Goal: Task Accomplishment & Management: Use online tool/utility

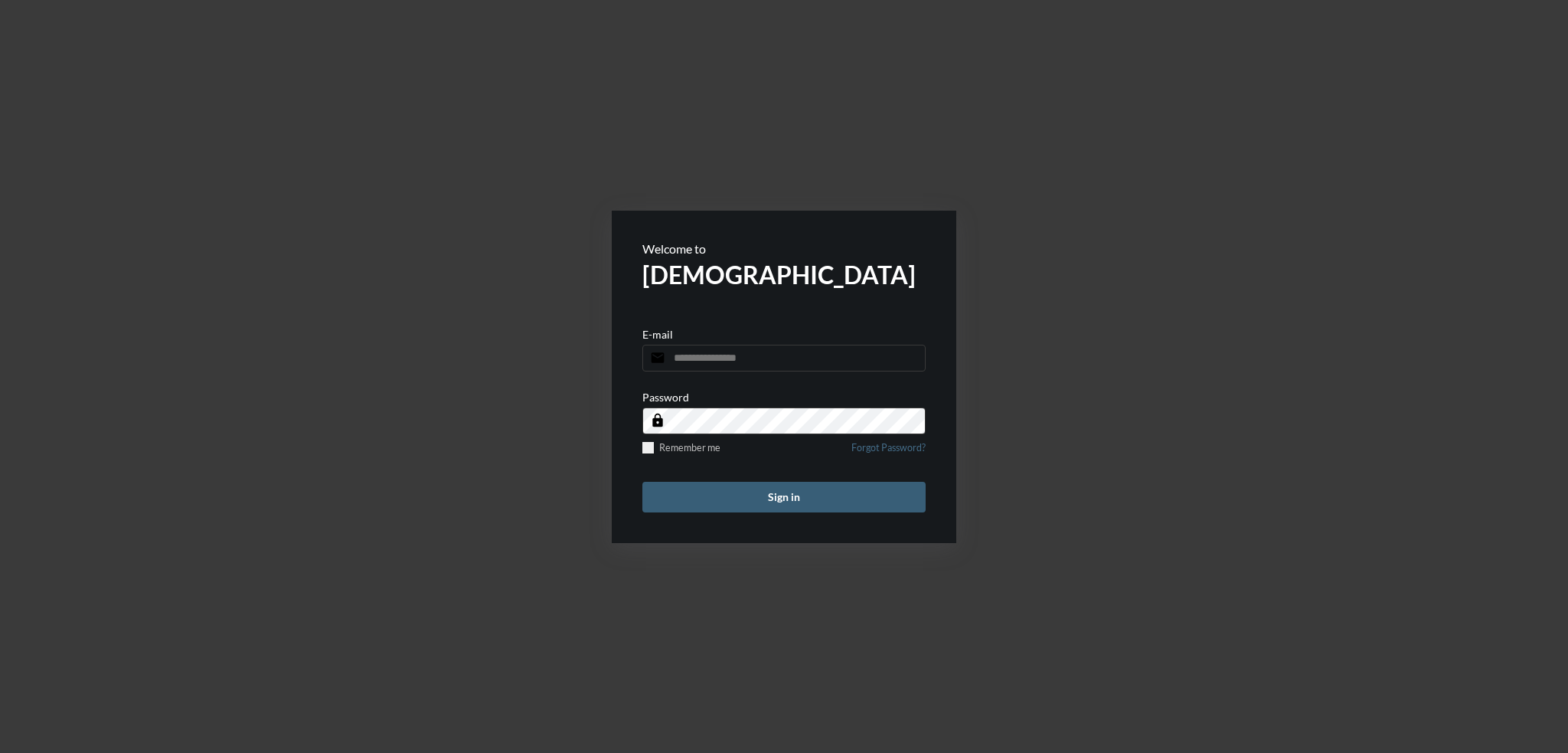
click at [756, 358] on input "email" at bounding box center [784, 358] width 284 height 27
click at [708, 361] on input "email" at bounding box center [784, 358] width 284 height 27
type input "**********"
click at [642, 482] on button "Sign in" at bounding box center [784, 497] width 284 height 31
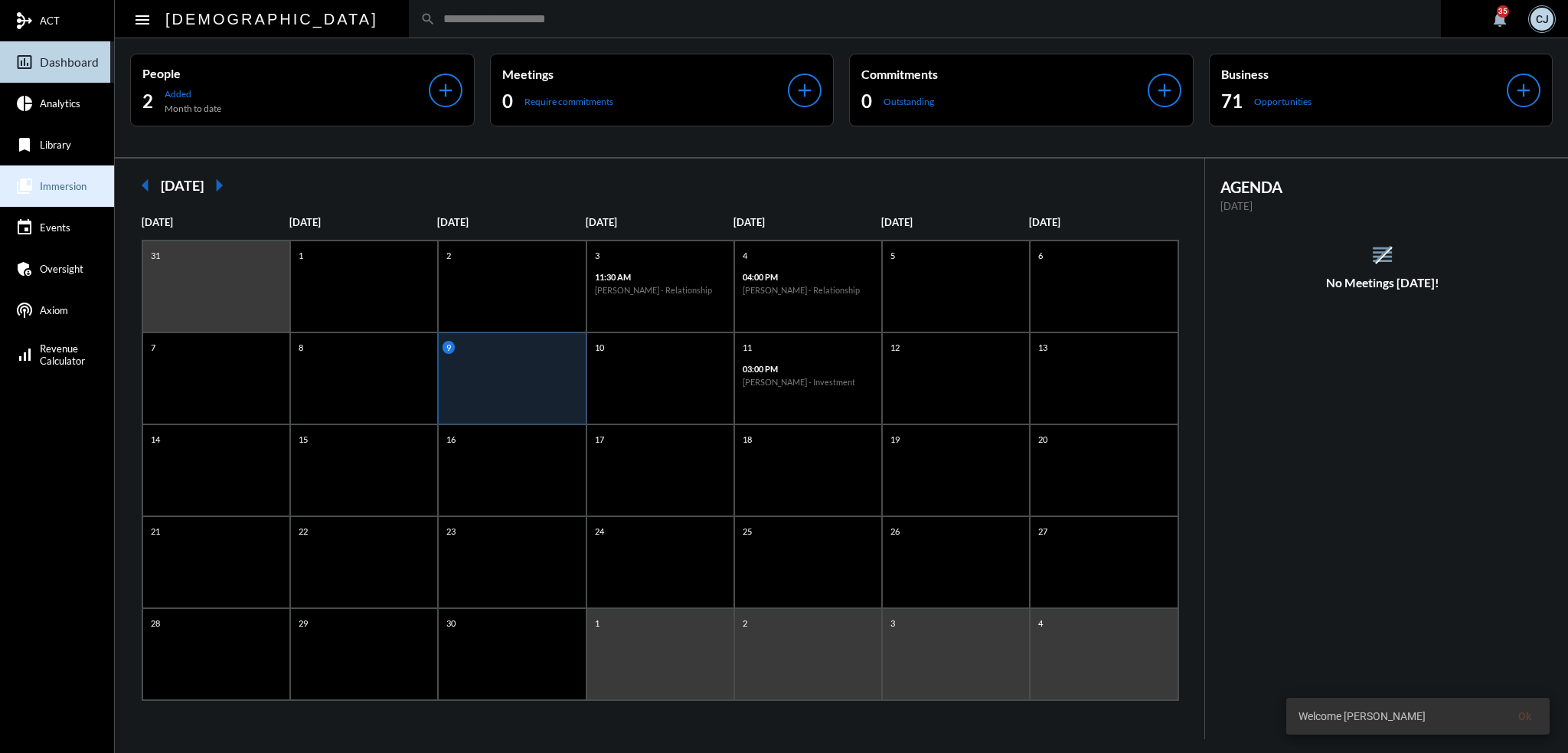
click at [68, 175] on link "collections_bookmark Immersion" at bounding box center [57, 186] width 114 height 41
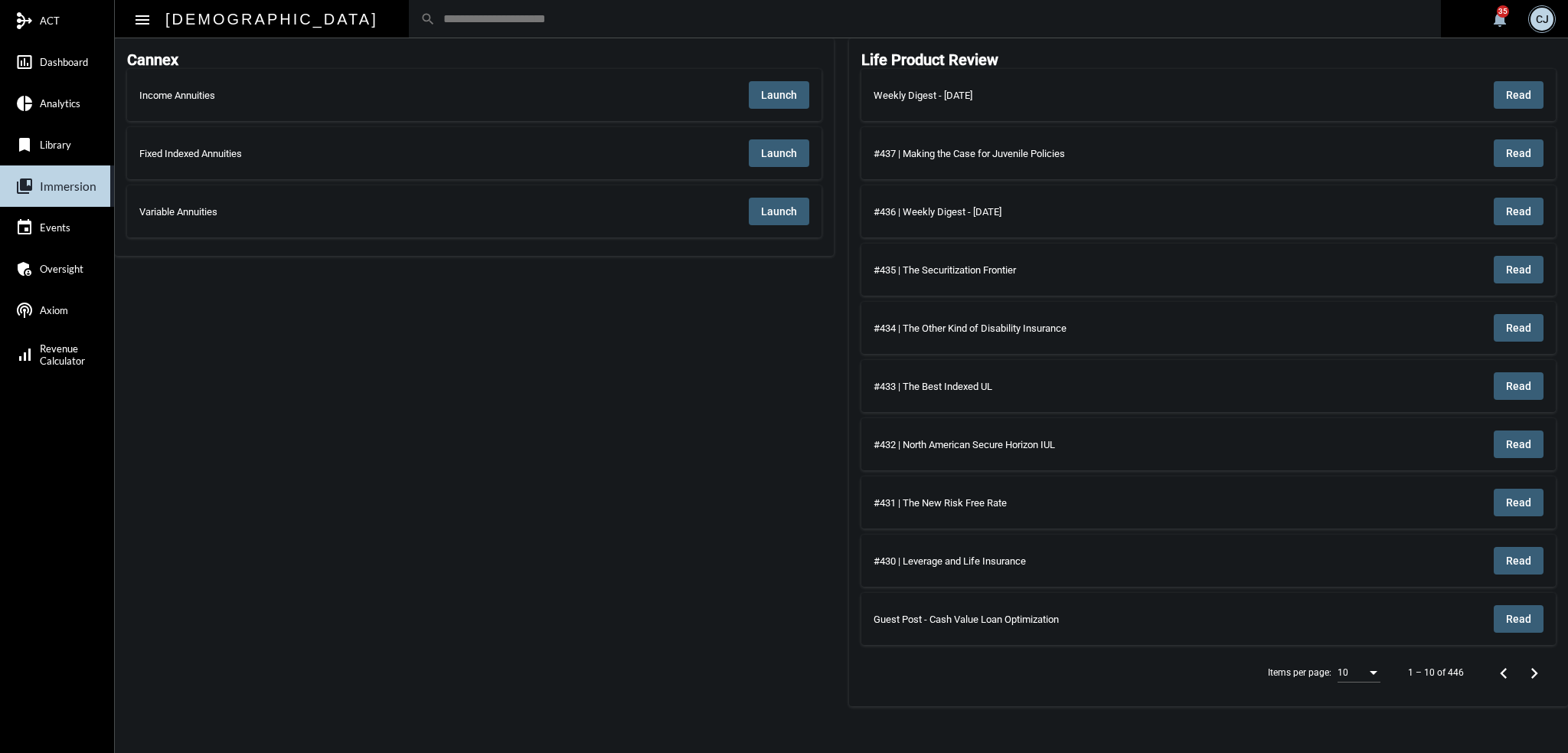
click at [778, 90] on span "Launch" at bounding box center [779, 94] width 36 height 13
click at [697, 21] on input "text" at bounding box center [933, 19] width 994 height 13
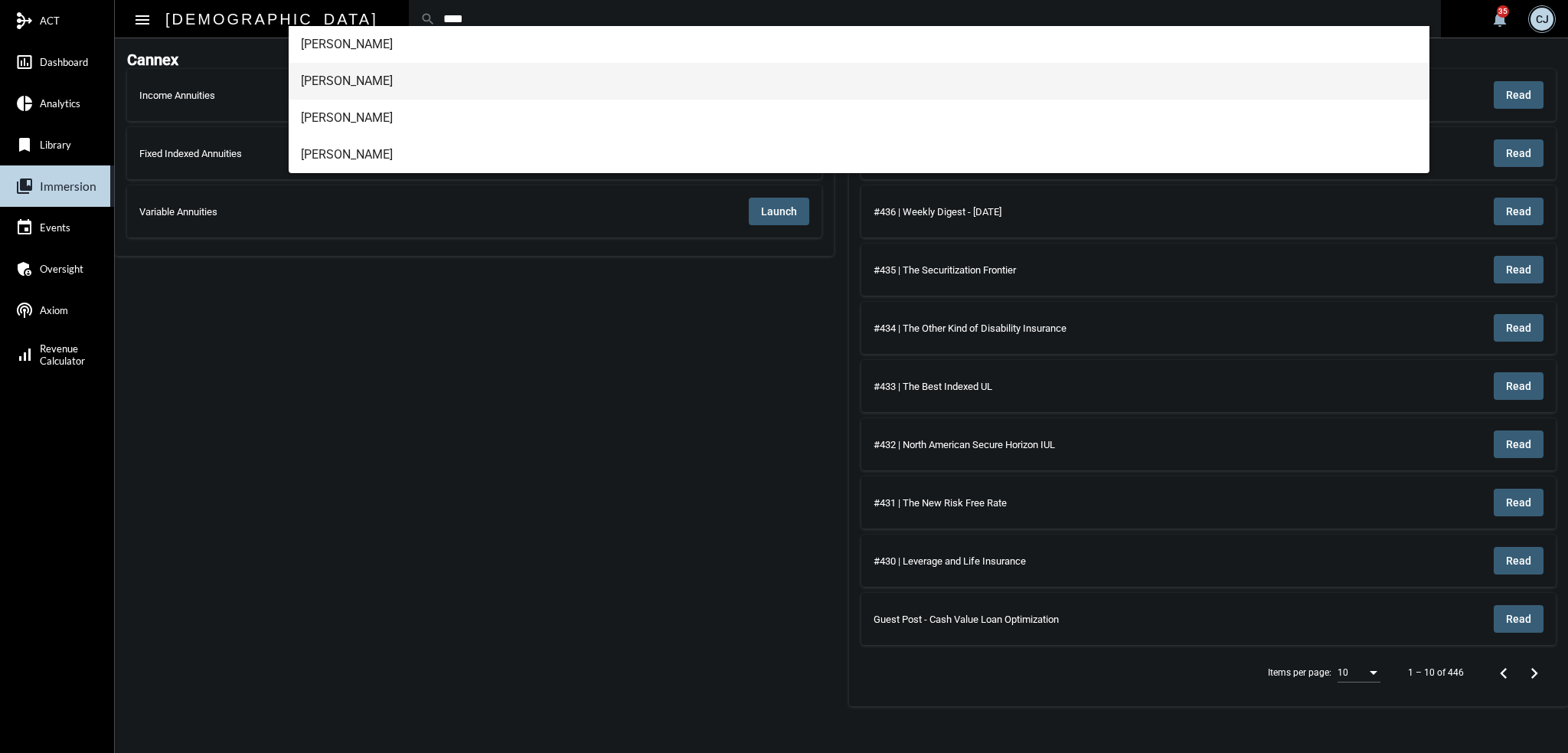
type input "****"
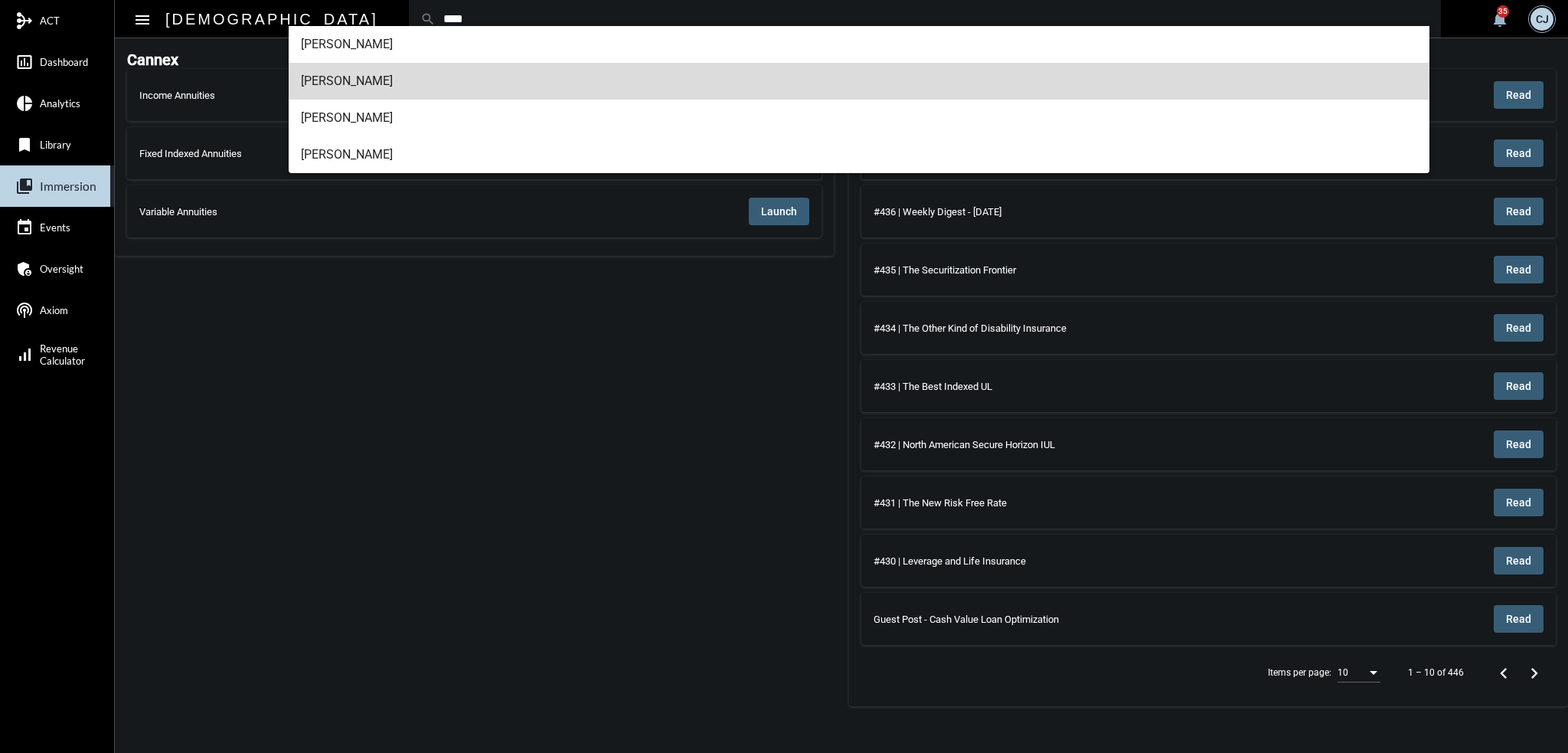
click at [359, 78] on span "Kevin J Chin" at bounding box center [859, 81] width 1117 height 37
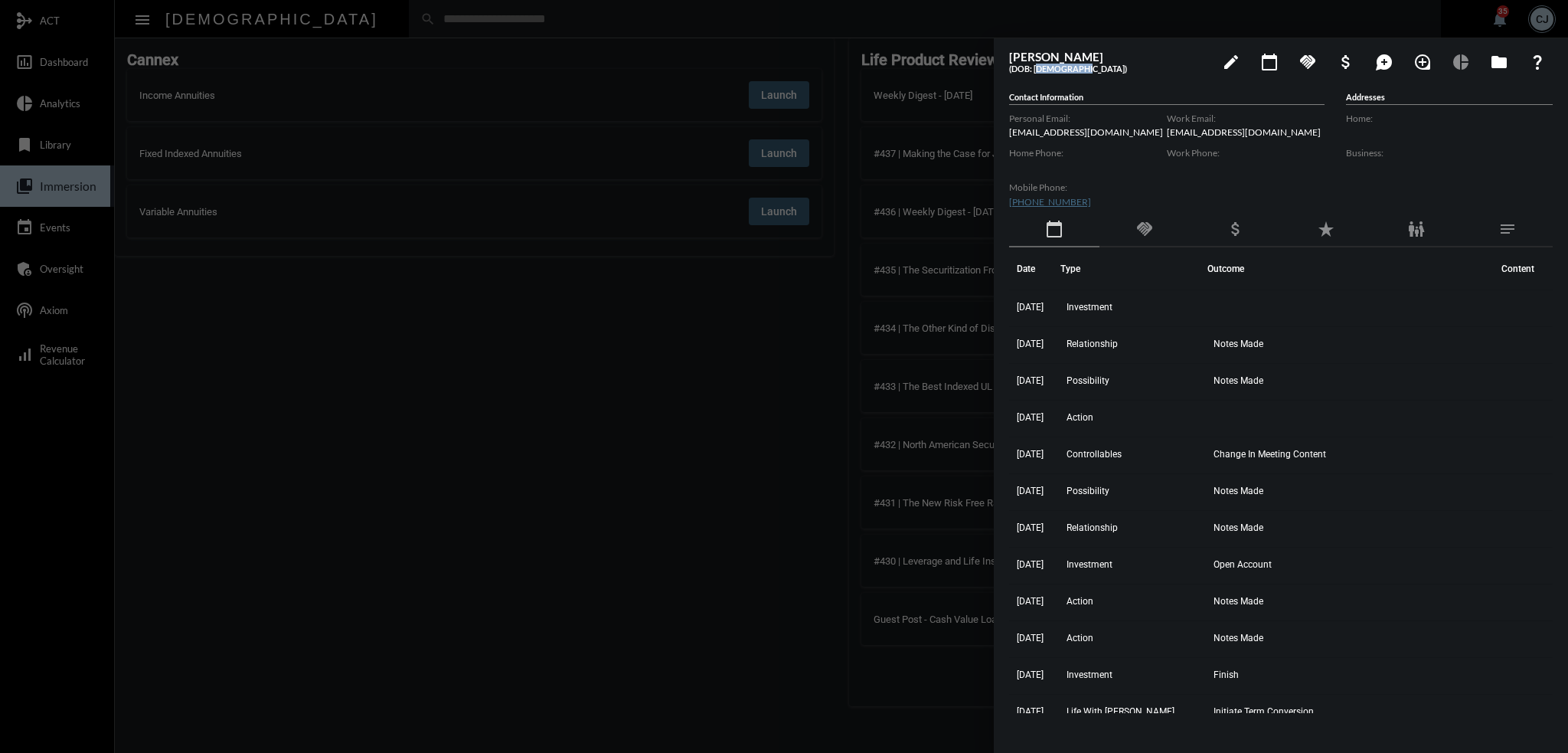
drag, startPoint x: 1035, startPoint y: 67, endPoint x: 1078, endPoint y: 74, distance: 43.6
click at [1078, 74] on div "Kevin Chin (DOB: 08/26/1980) edit calendar_today handshake attach_money maps_ug…" at bounding box center [1281, 62] width 543 height 31
click at [1423, 224] on mat-icon "family_restroom" at bounding box center [1416, 229] width 18 height 18
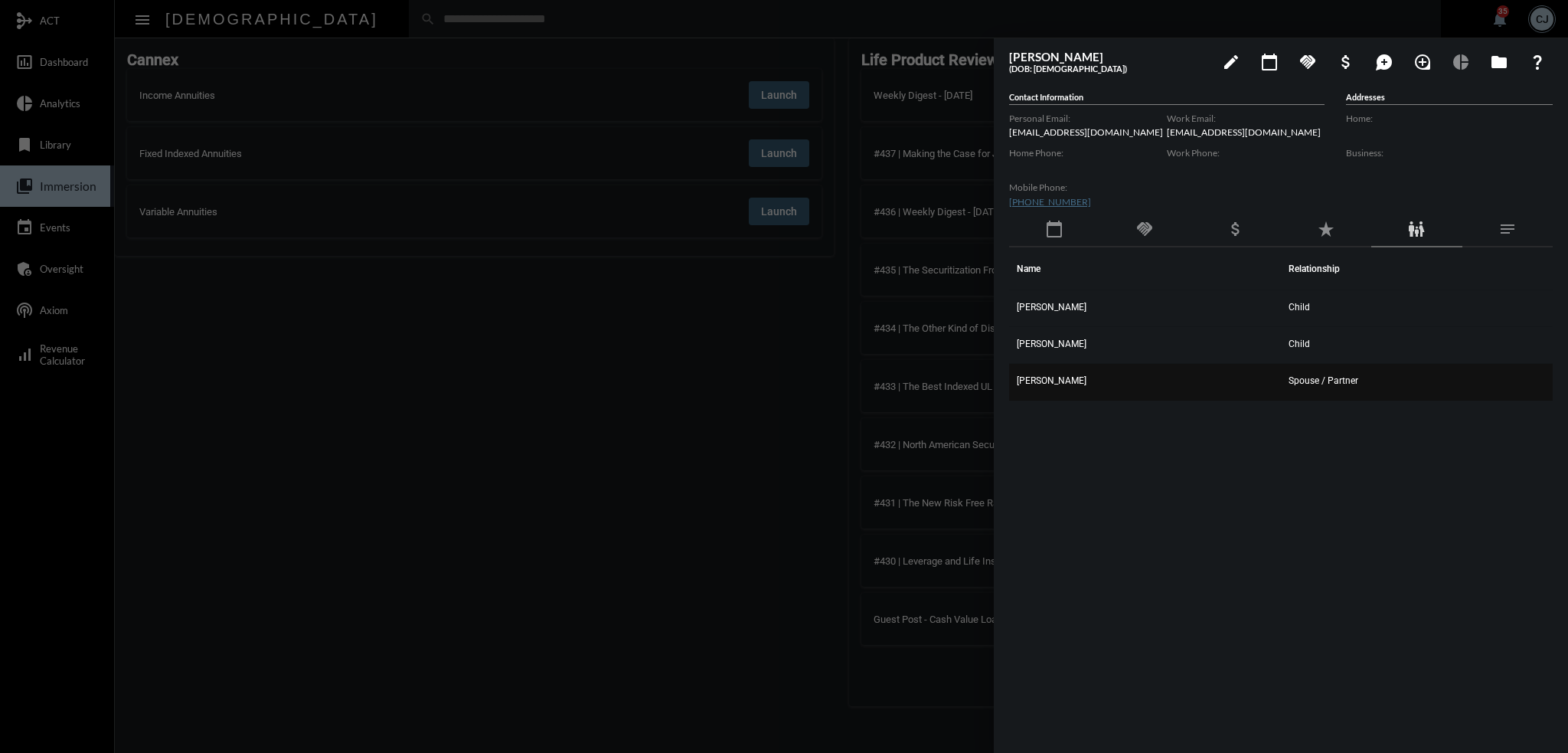
click at [1043, 389] on td "Emily Chin" at bounding box center [1145, 382] width 272 height 37
